Goal: Navigation & Orientation: Find specific page/section

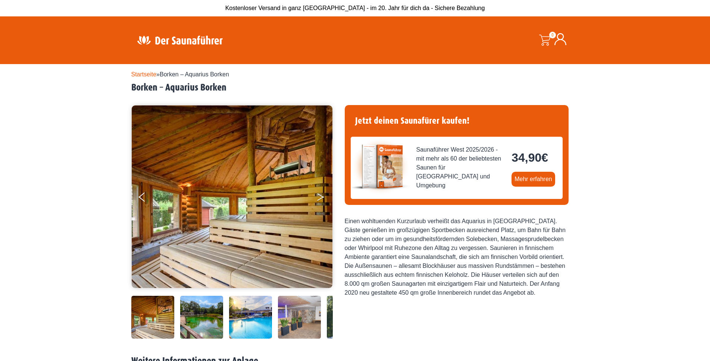
click at [321, 198] on icon "Next" at bounding box center [320, 199] width 7 height 4
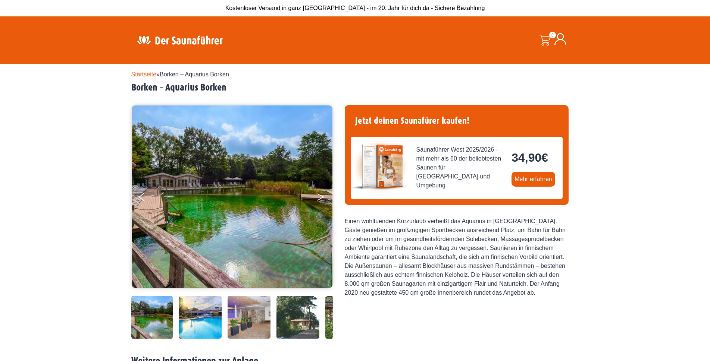
click at [322, 197] on icon "Next" at bounding box center [320, 196] width 7 height 4
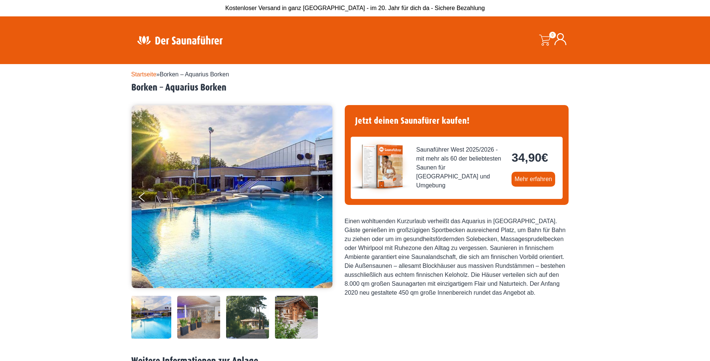
click at [322, 197] on icon "Next" at bounding box center [320, 199] width 7 height 4
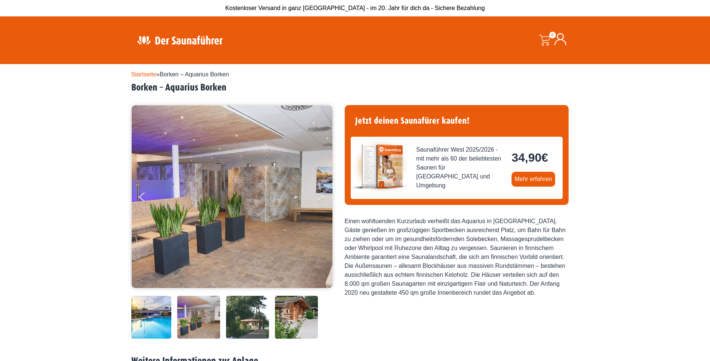
click at [322, 197] on icon "Next" at bounding box center [320, 199] width 7 height 4
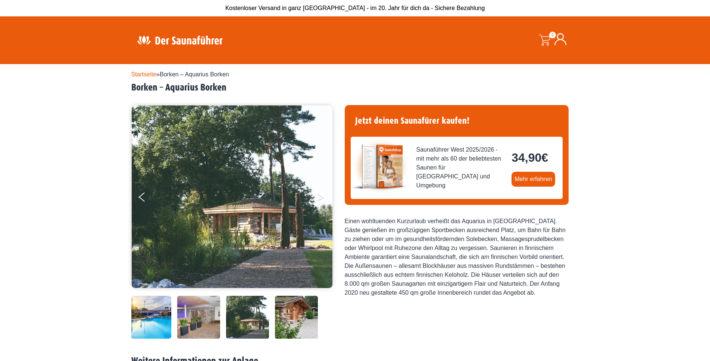
click at [322, 197] on icon "Next" at bounding box center [320, 199] width 7 height 4
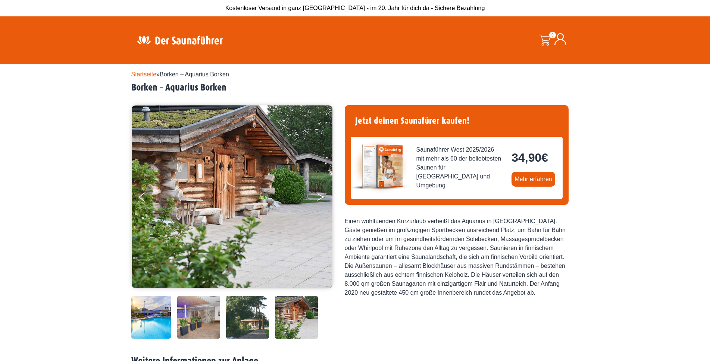
click at [322, 197] on icon "Next" at bounding box center [320, 199] width 7 height 4
click at [321, 197] on icon "Next" at bounding box center [320, 196] width 7 height 4
click at [321, 198] on icon "Next" at bounding box center [320, 199] width 7 height 4
